Goal: Task Accomplishment & Management: Manage account settings

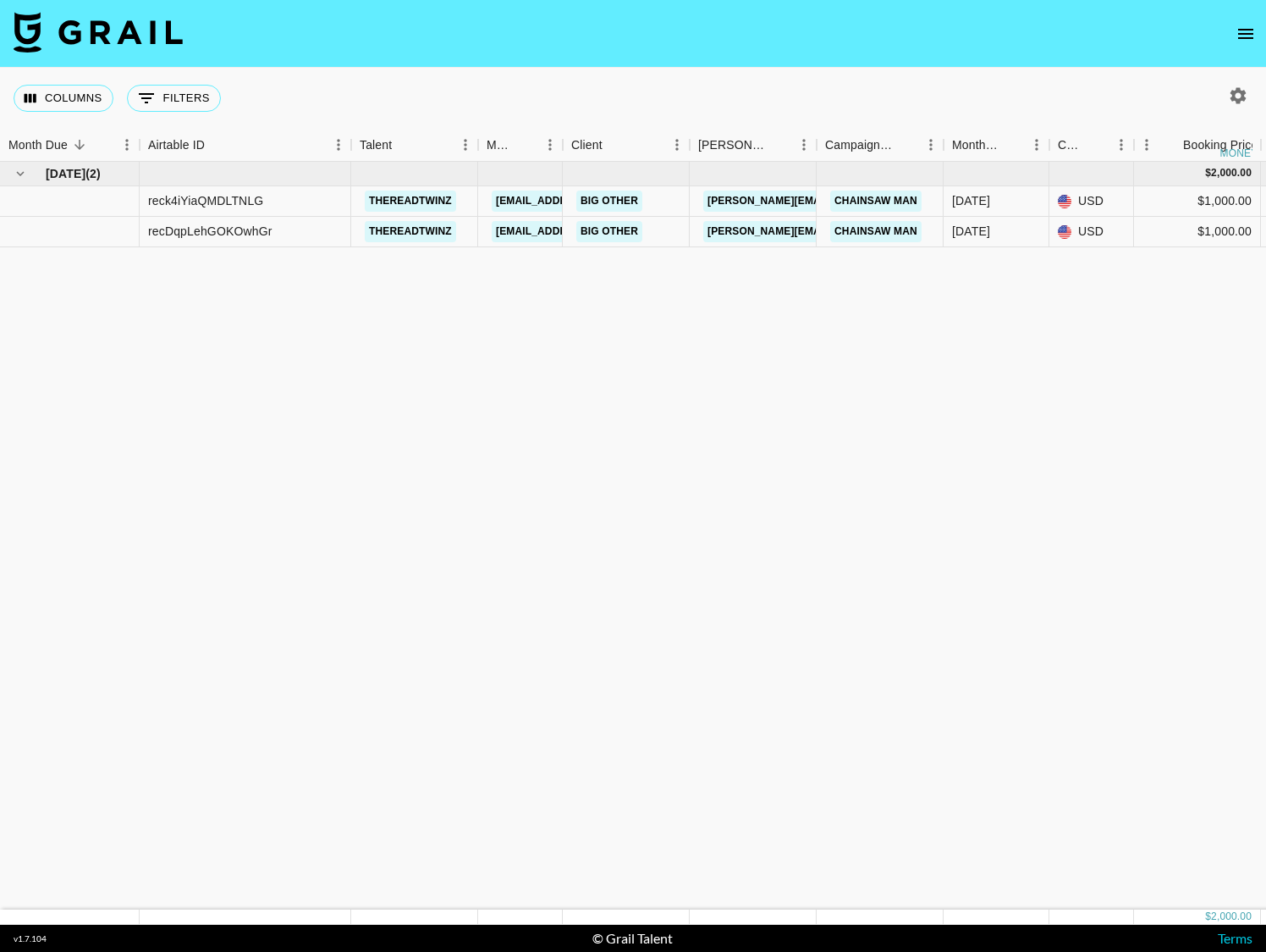
drag, startPoint x: 529, startPoint y: 319, endPoint x: 1337, endPoint y: 180, distance: 819.9
click at [1265, 180] on html "Columns 0 Filters + Booking Month Due Airtable ID Talent Manager Client Booker …" at bounding box center [633, 476] width 1266 height 952
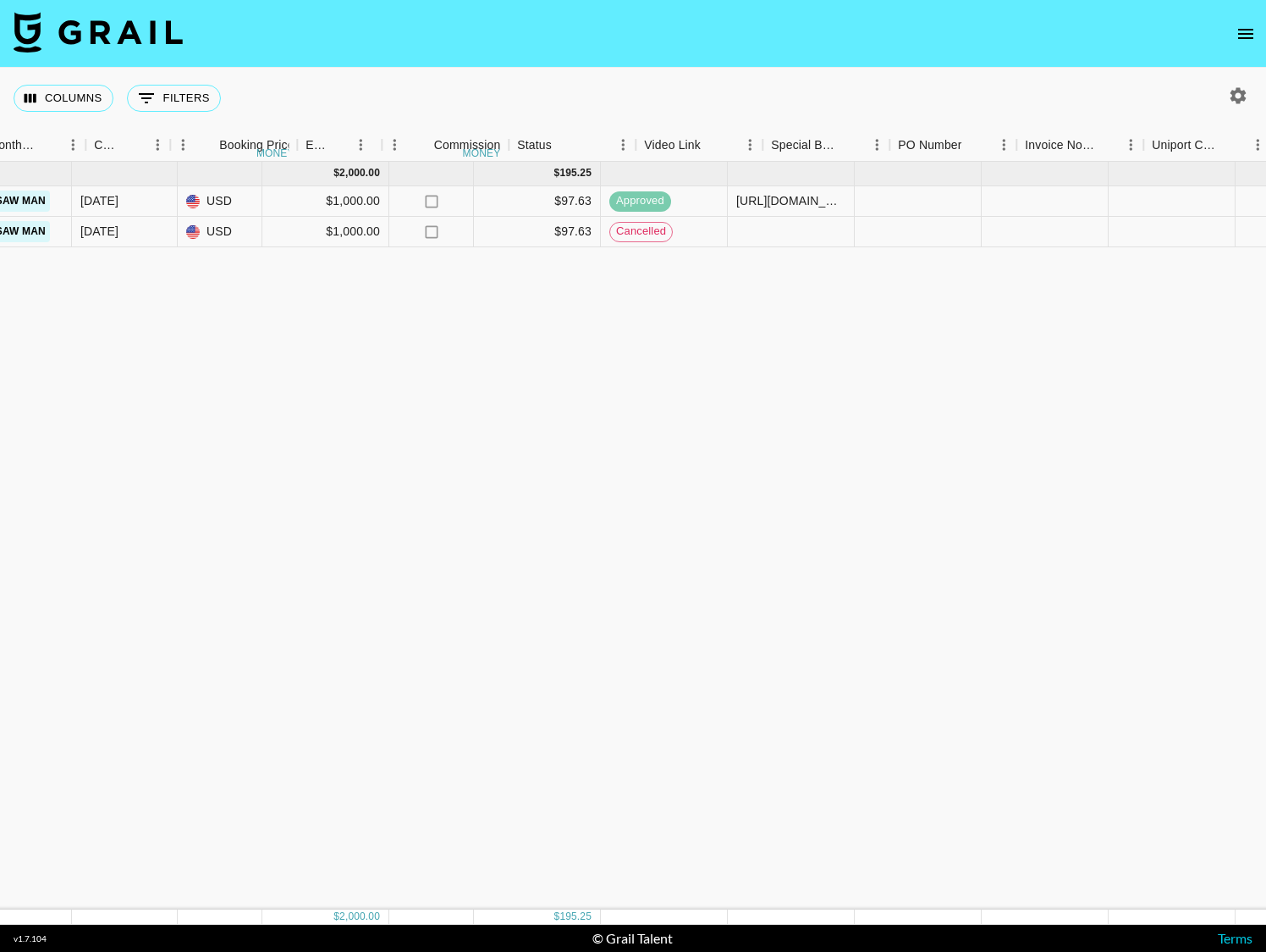
scroll to position [0, 1544]
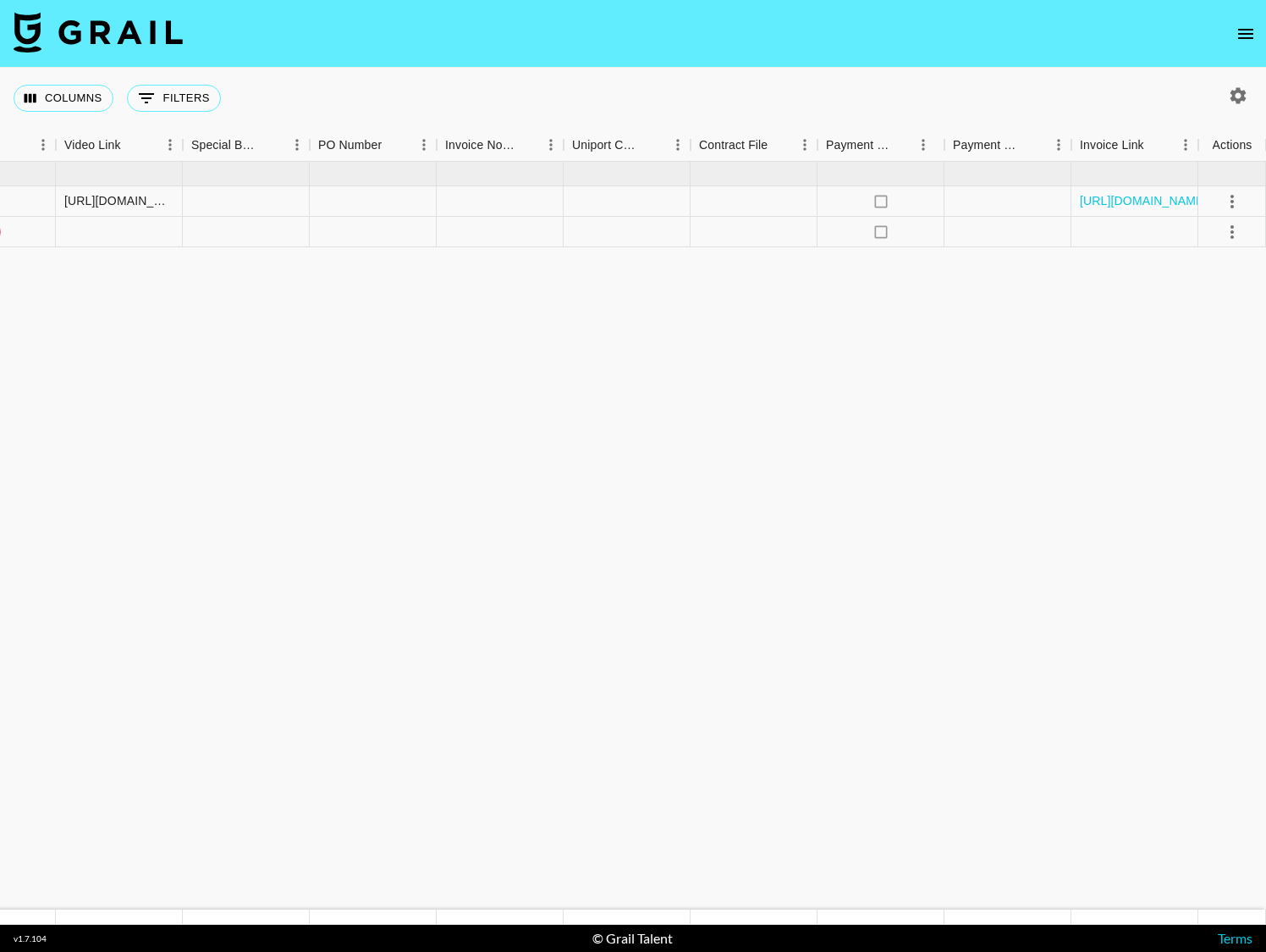
drag, startPoint x: 756, startPoint y: 303, endPoint x: 1345, endPoint y: 161, distance: 605.9
click at [1265, 161] on html "Columns 0 Filters + Booking Month Due Airtable ID Talent Manager Client Booker …" at bounding box center [633, 476] width 1266 height 952
click at [271, 202] on div at bounding box center [246, 201] width 127 height 30
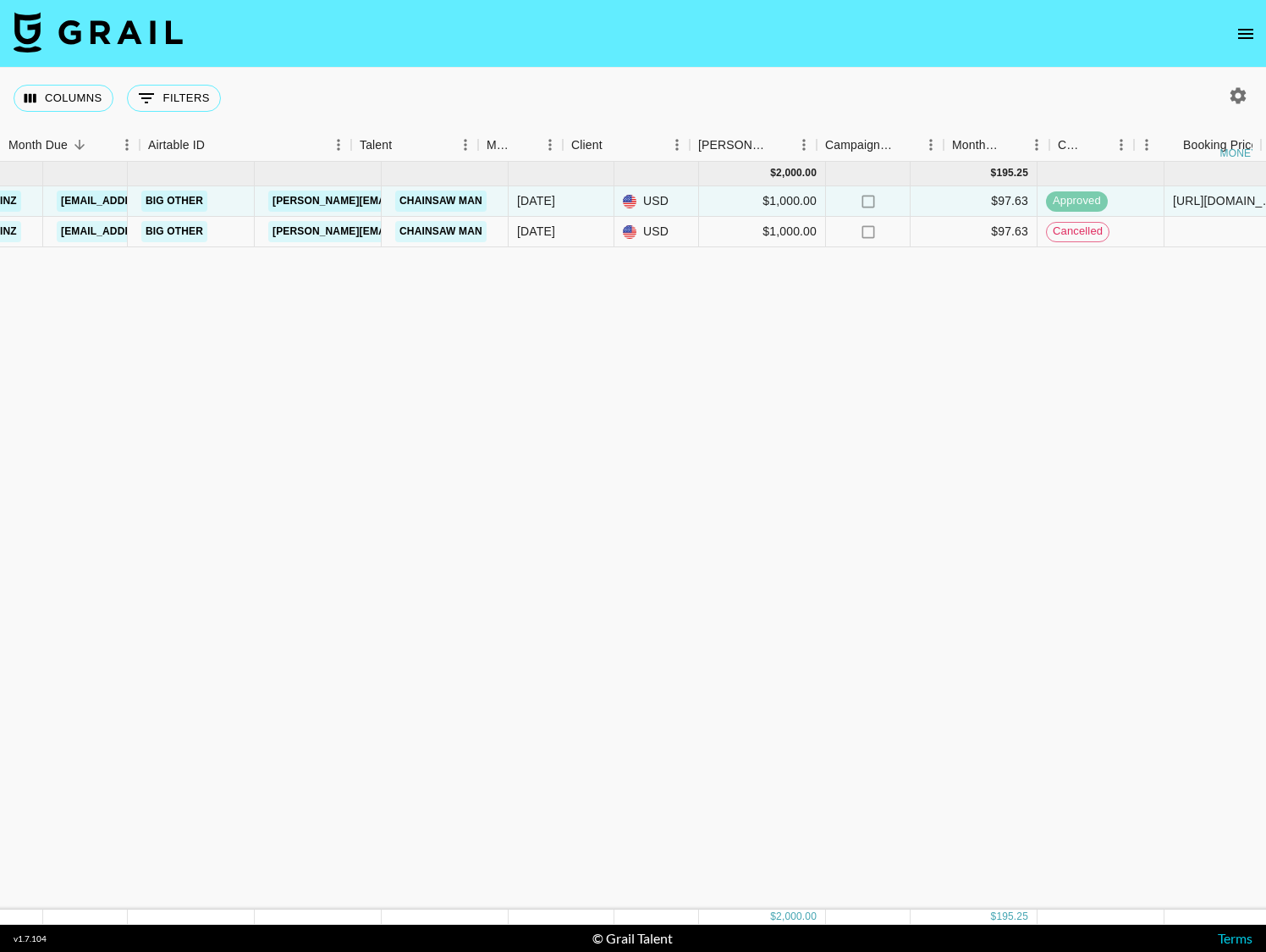
scroll to position [0, 0]
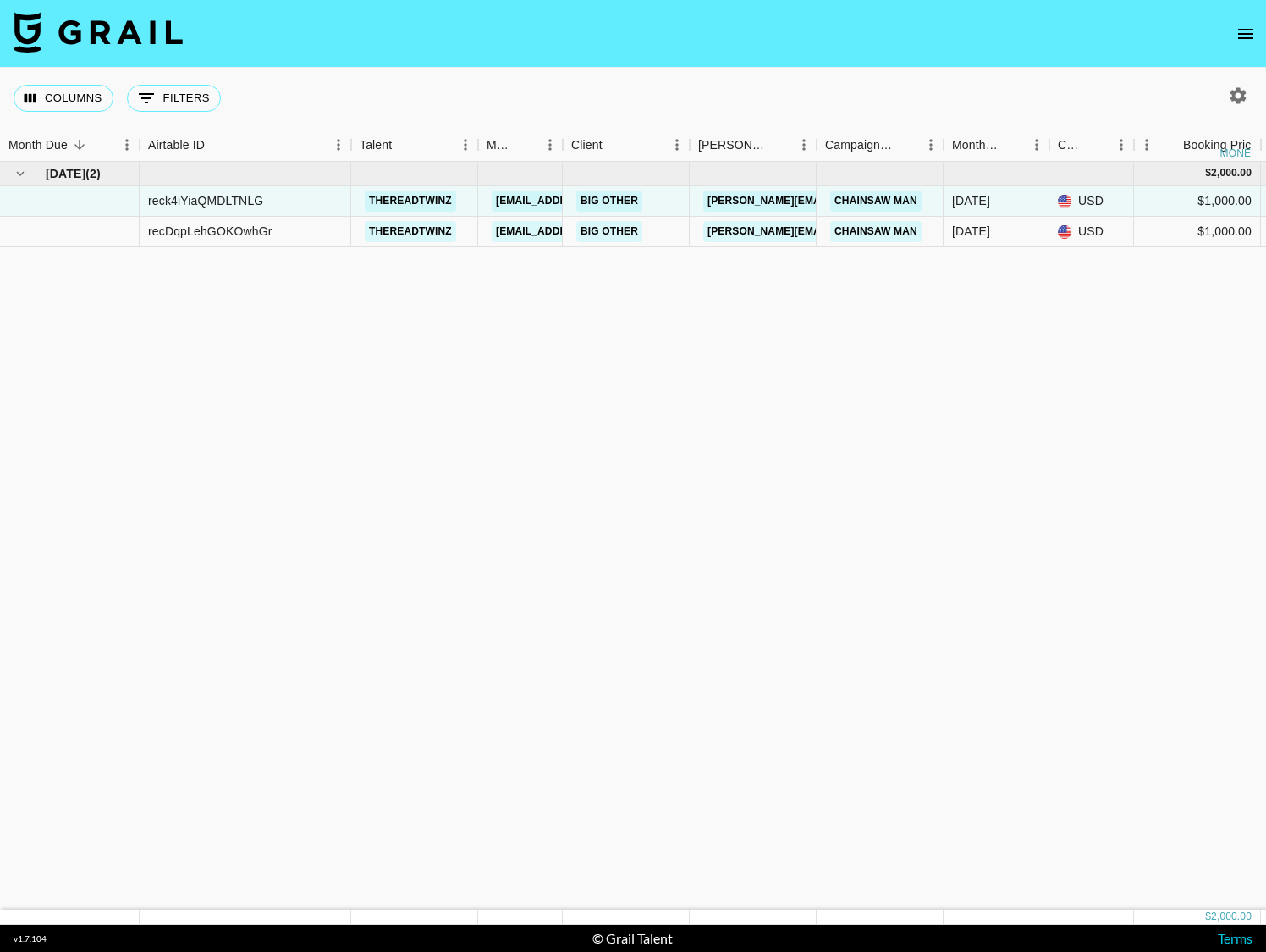
drag, startPoint x: 454, startPoint y: 564, endPoint x: -64, endPoint y: 188, distance: 640.1
click at [0, 188] on html "Columns 0 Filters + Booking Month Due Airtable ID Talent Manager Client Booker …" at bounding box center [633, 476] width 1266 height 952
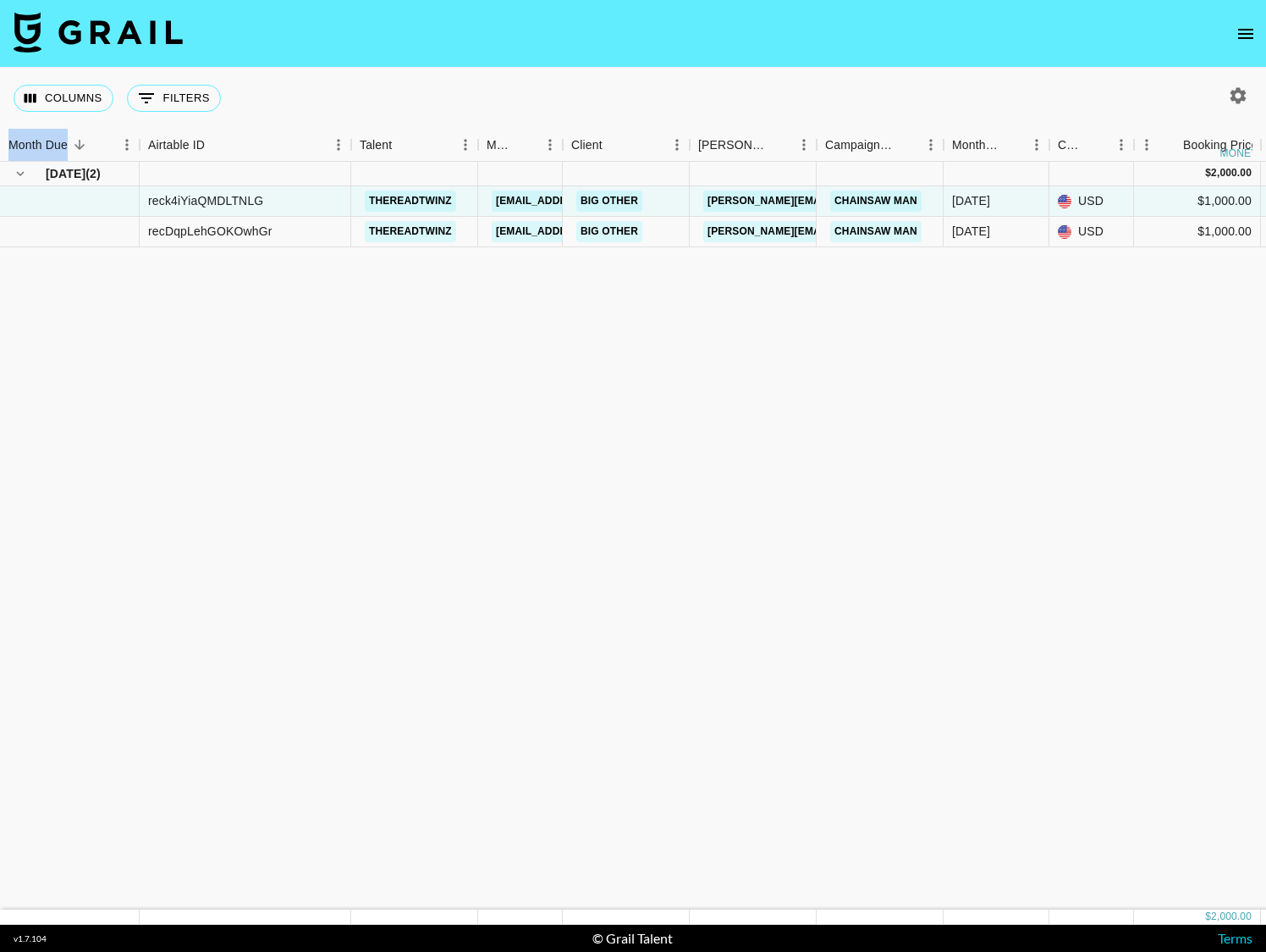
drag, startPoint x: 505, startPoint y: 368, endPoint x: 1127, endPoint y: 166, distance: 654.0
click at [1218, 39] on section "Columns 0 Filters + Booking Month Due Airtable ID Talent Manager Client Booker …" at bounding box center [633, 476] width 1266 height 952
drag, startPoint x: 629, startPoint y: 343, endPoint x: 593, endPoint y: 335, distance: 36.9
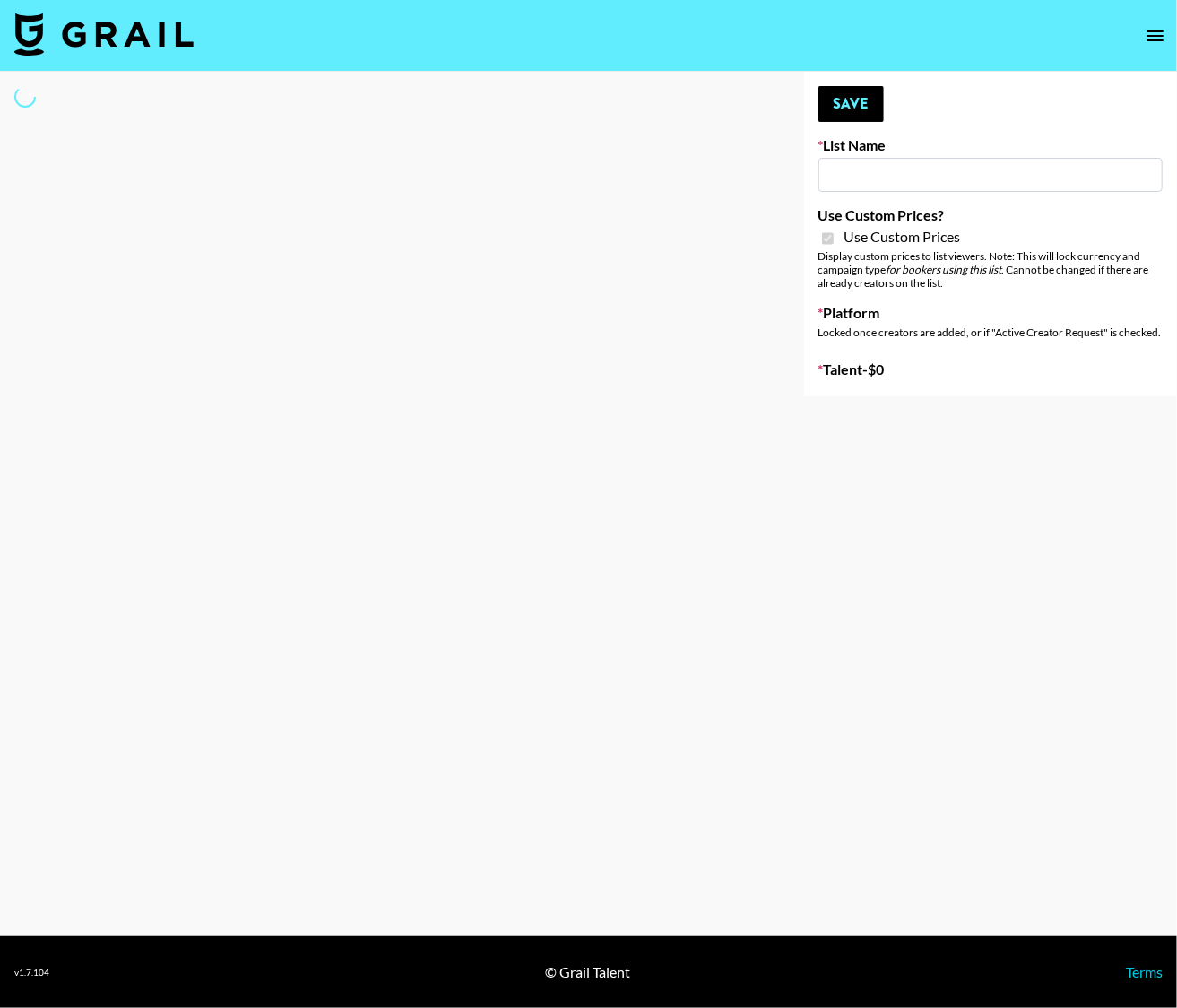
type input "Poizon IG ([DATE])"
checkbox input "true"
select select "Brand"
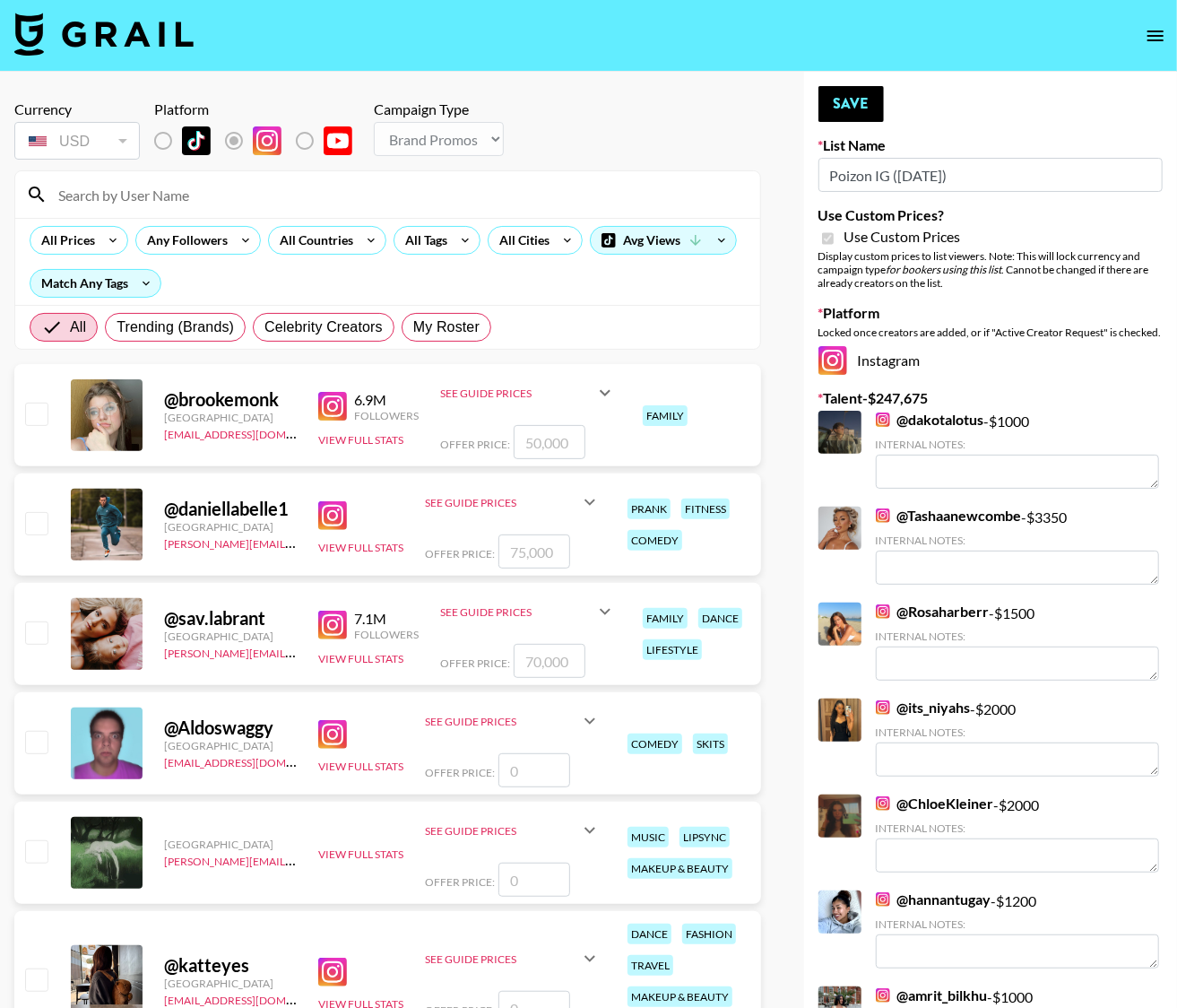
click at [124, 202] on input at bounding box center [398, 195] width 702 height 29
type input "theread"
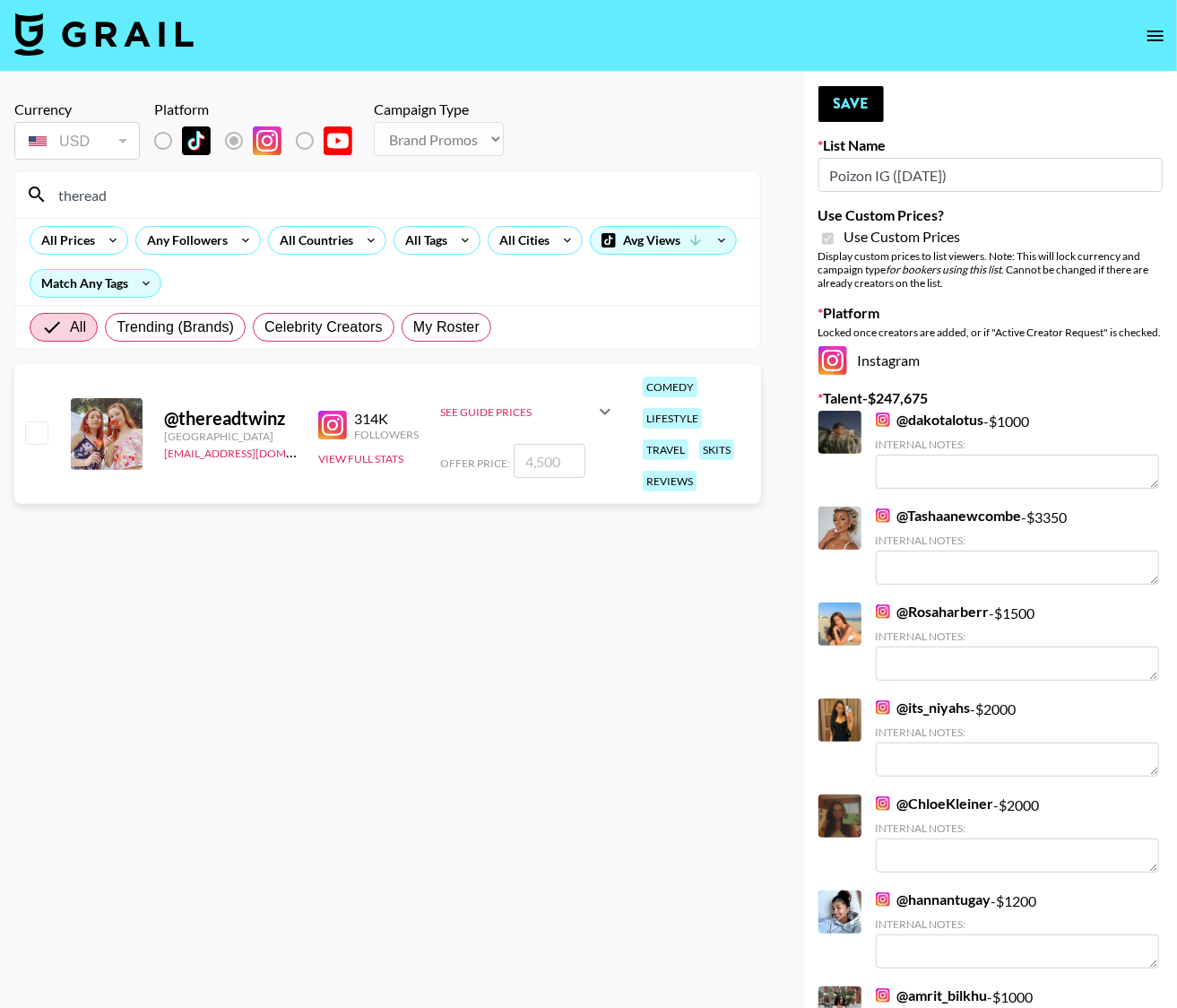
click at [41, 426] on input "checkbox" at bounding box center [36, 432] width 21 height 21
checkbox input "true"
type input "4500"
click at [843, 100] on button "Save" at bounding box center [851, 104] width 65 height 36
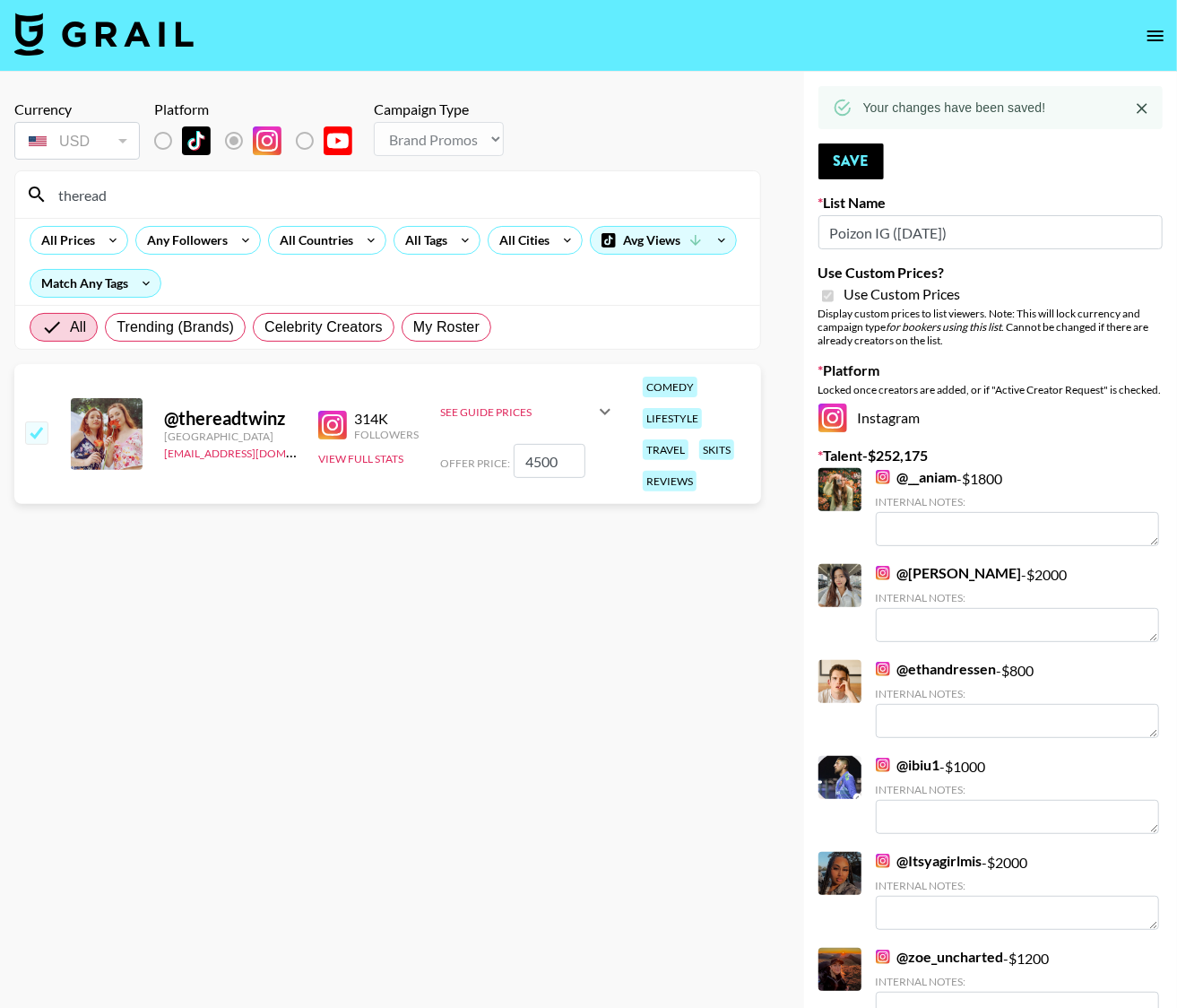
click at [25, 431] on input "checkbox" at bounding box center [36, 432] width 21 height 21
checkbox input "false"
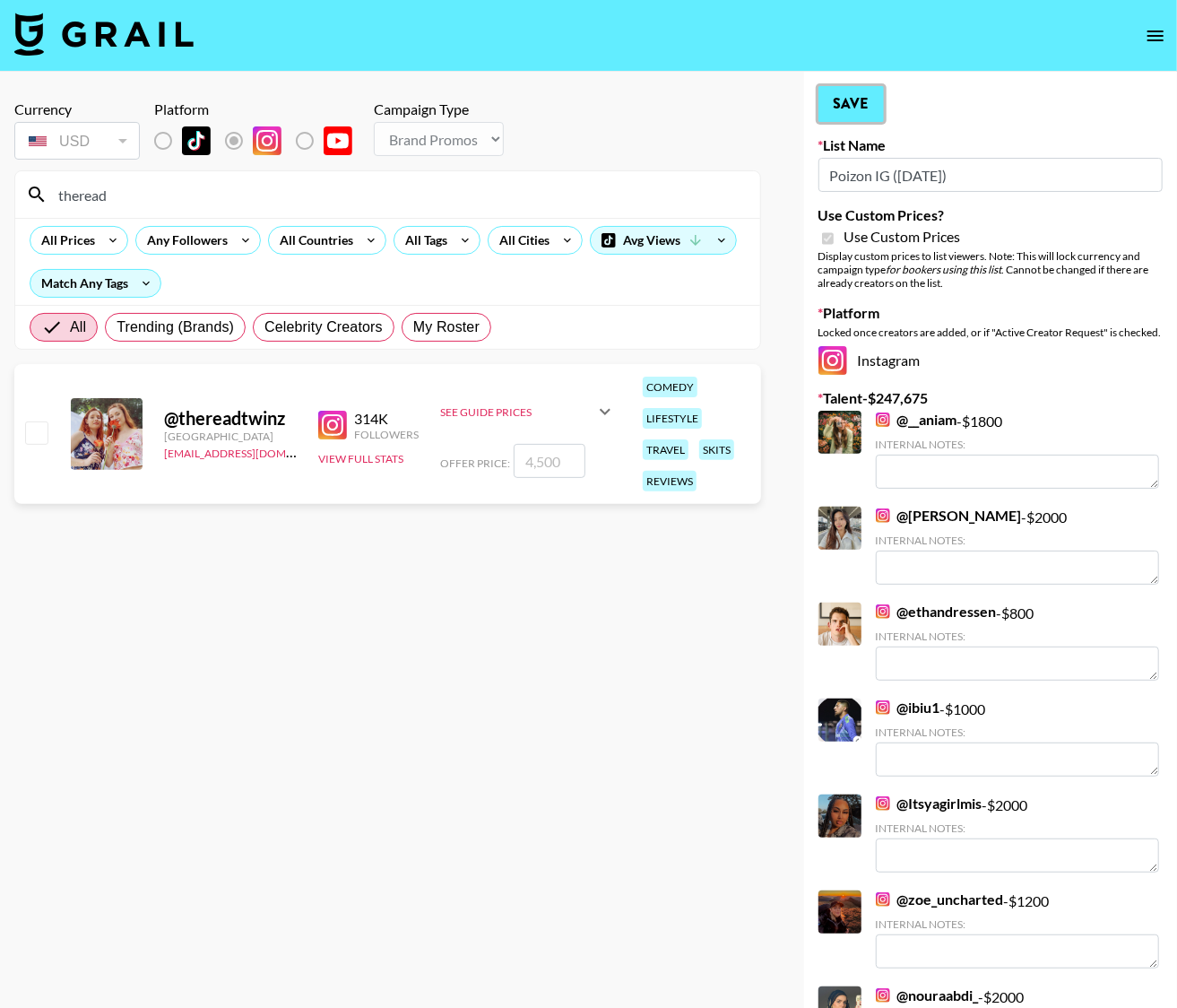
click at [849, 100] on button "Save" at bounding box center [851, 104] width 65 height 36
